Goal: Check status

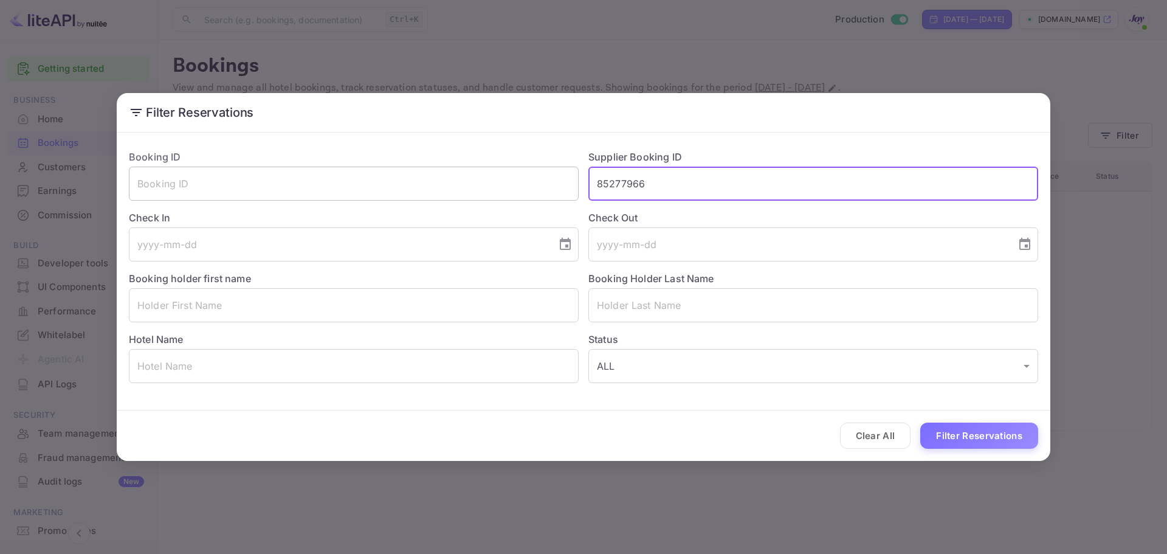
drag, startPoint x: 638, startPoint y: 190, endPoint x: 489, endPoint y: 191, distance: 148.3
click at [523, 190] on div "Booking ID ​ Supplier Booking ID 85277966 ​ Check In ​ Check Out ​ Booking hold…" at bounding box center [578, 261] width 919 height 243
paste input "144902581"
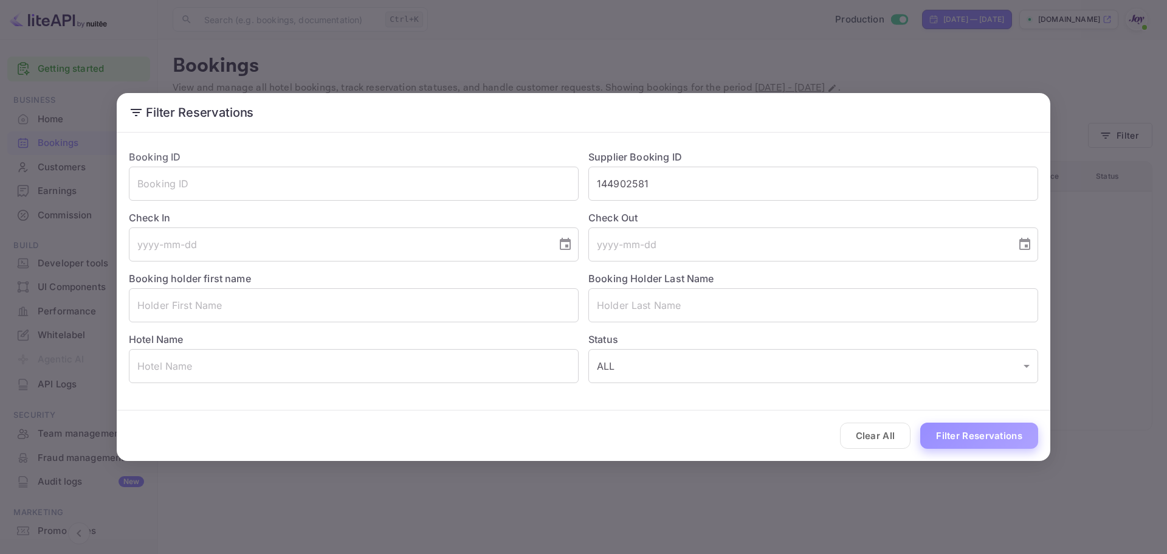
click at [961, 436] on button "Filter Reservations" at bounding box center [979, 436] width 118 height 26
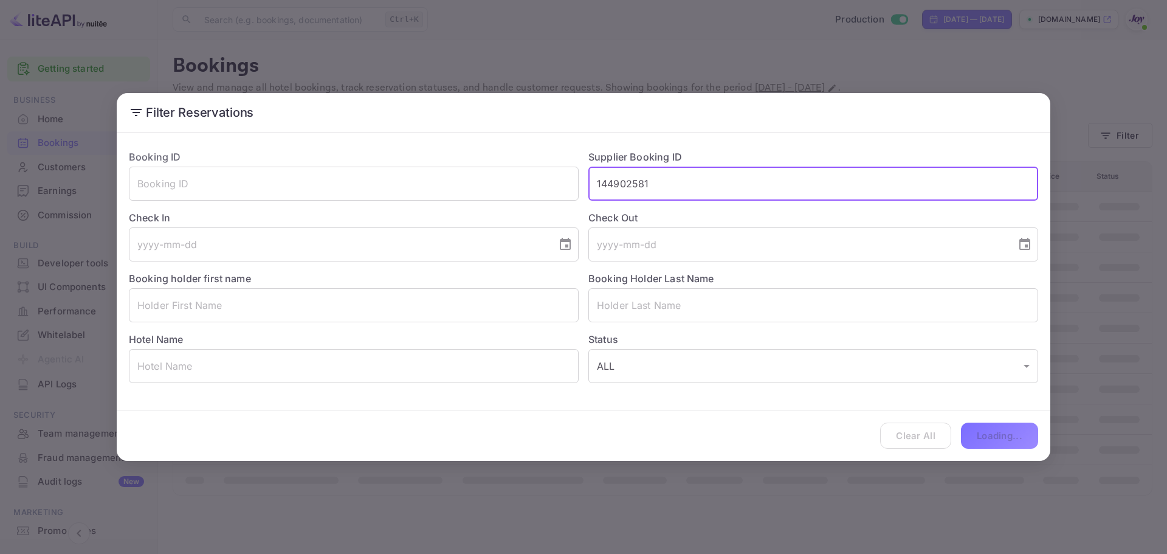
click at [704, 184] on input "144902581" at bounding box center [813, 184] width 450 height 34
drag, startPoint x: 959, startPoint y: 419, endPoint x: 967, endPoint y: 419, distance: 7.9
click at [960, 419] on div "Clear All Loading..." at bounding box center [584, 435] width 934 height 50
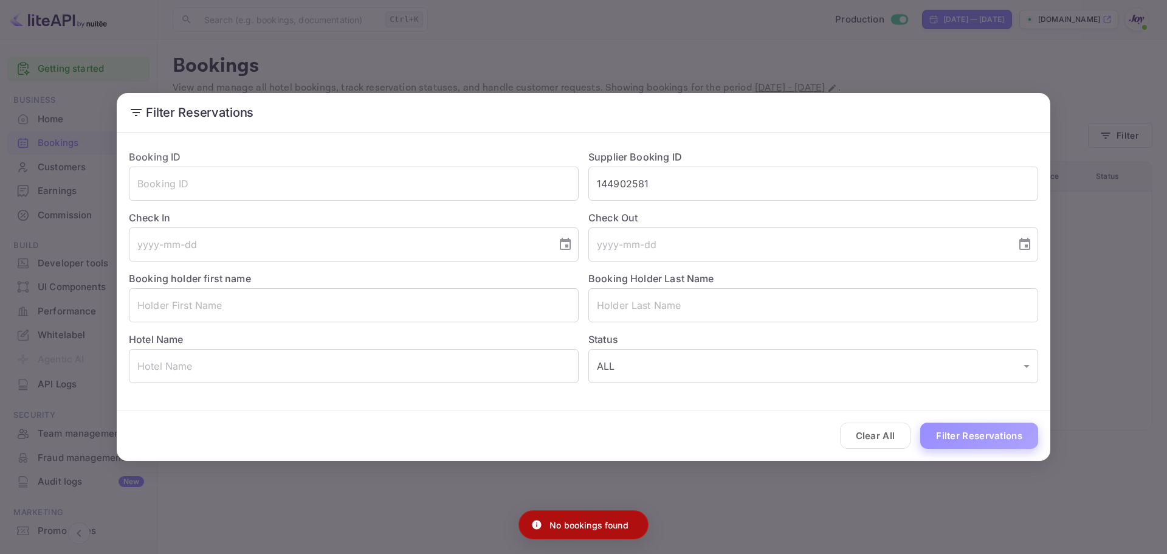
click at [968, 430] on button "Filter Reservations" at bounding box center [979, 436] width 118 height 26
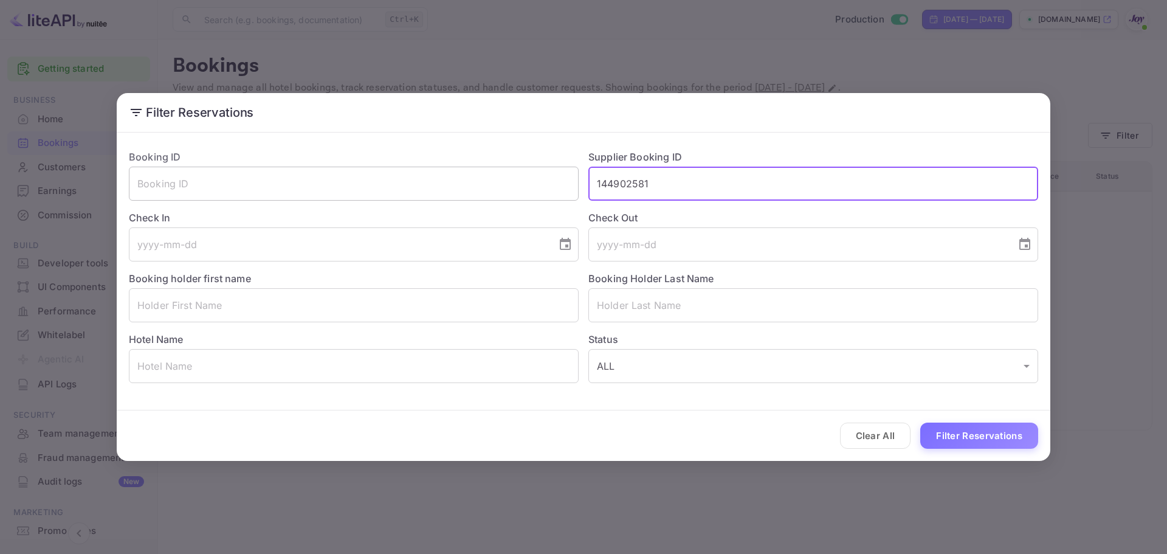
drag, startPoint x: 674, startPoint y: 185, endPoint x: 790, endPoint y: 308, distance: 169.0
click at [494, 171] on div "Booking ID ​ Supplier Booking ID 144902581 ​ Check In ​ Check Out ​ Booking hol…" at bounding box center [578, 261] width 919 height 243
paste input "2300015772"
click at [1014, 437] on button "Filter Reservations" at bounding box center [979, 436] width 118 height 26
drag, startPoint x: 692, startPoint y: 176, endPoint x: 546, endPoint y: 178, distance: 145.9
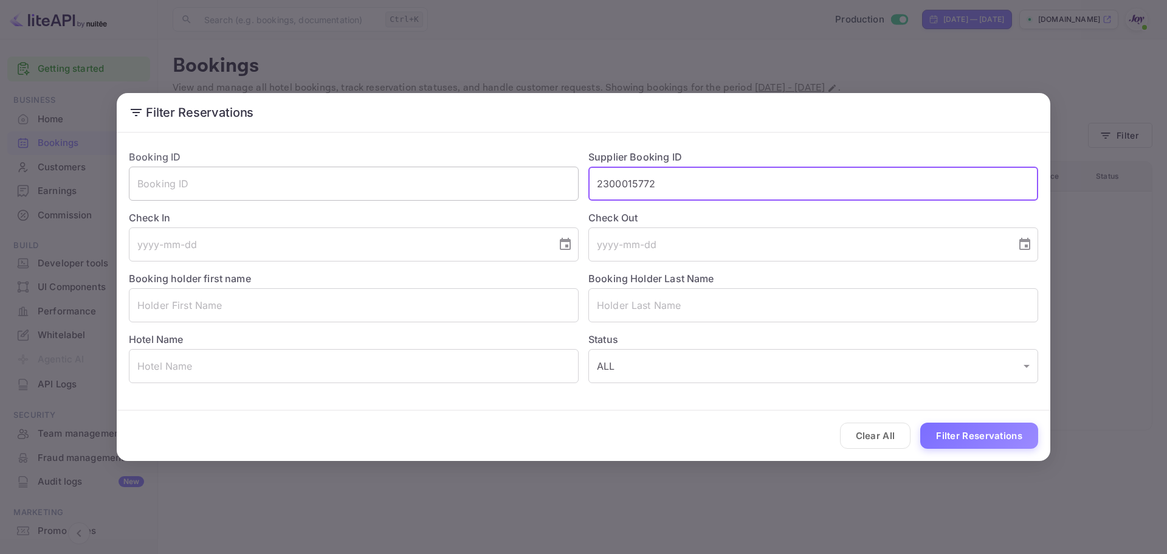
click at [546, 175] on div "Booking ID ​ Supplier Booking ID 2300015772 ​ Check In ​ Check Out ​ Booking ho…" at bounding box center [578, 261] width 919 height 243
paste input "144902581"
type input "144902581"
click at [984, 433] on button "Filter Reservations" at bounding box center [979, 436] width 118 height 26
